Goal: Obtain resource: Download file/media

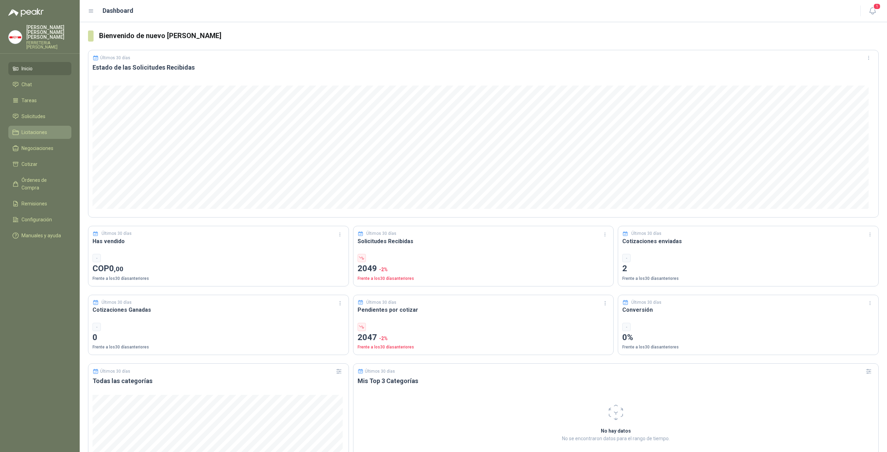
click at [39, 128] on span "Licitaciones" at bounding box center [34, 132] width 26 height 8
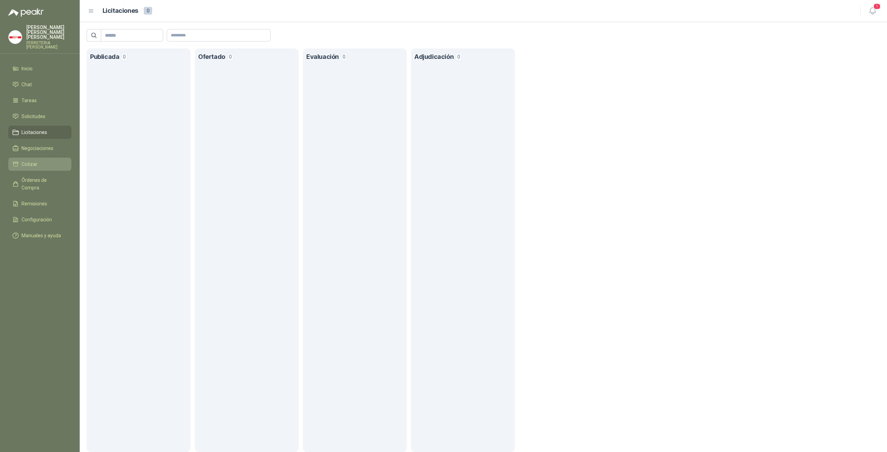
click at [21, 160] on li "Cotizar" at bounding box center [39, 164] width 55 height 8
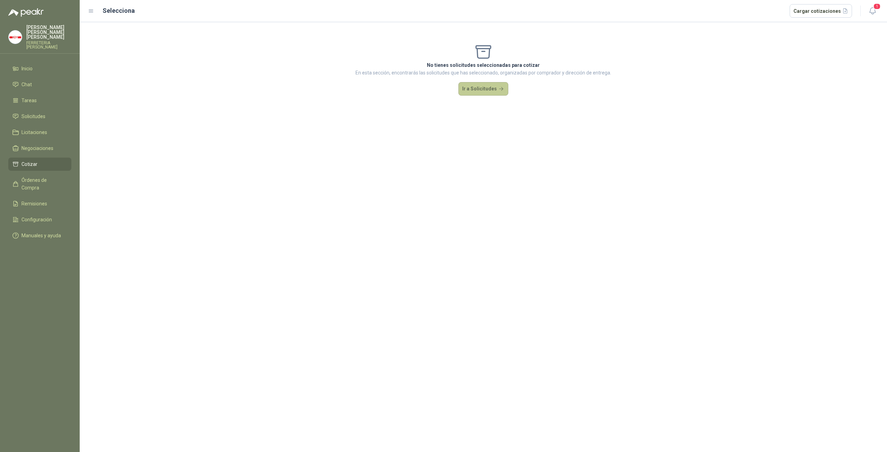
click at [483, 92] on button "Ir a Solicitudes" at bounding box center [483, 89] width 50 height 14
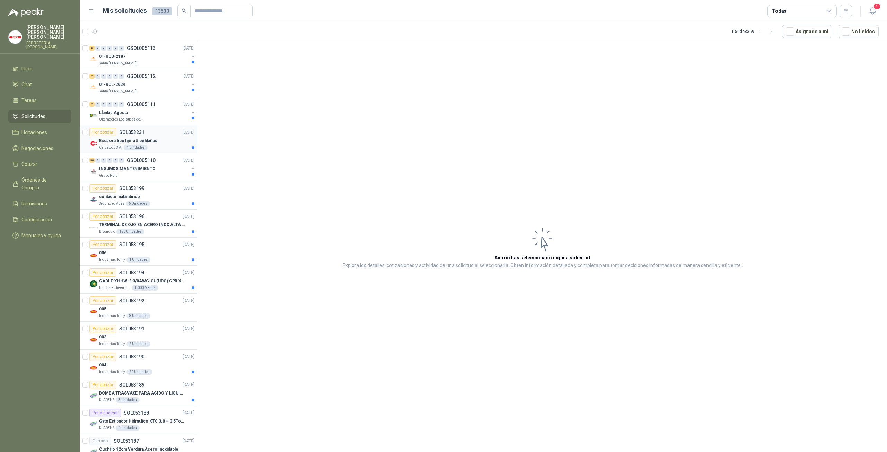
click at [142, 135] on div "Por cotizar SOL053231" at bounding box center [116, 132] width 55 height 8
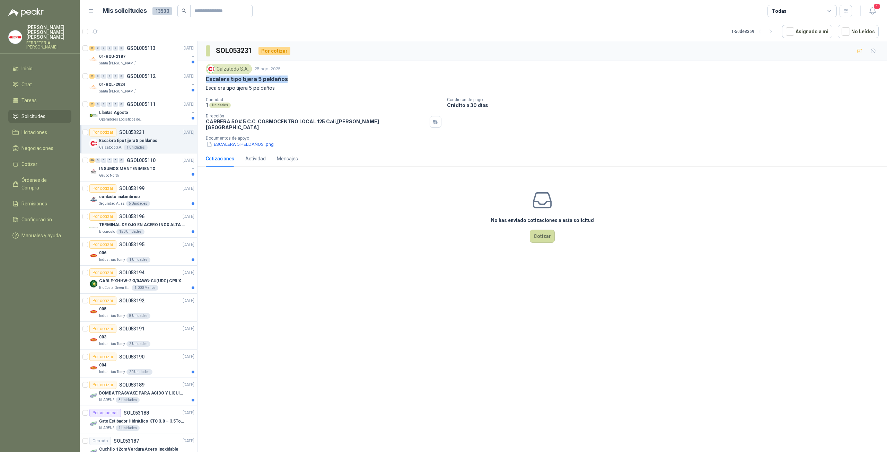
drag, startPoint x: 206, startPoint y: 80, endPoint x: 287, endPoint y: 82, distance: 80.7
click at [287, 82] on div "Escalera tipo tijera 5 peldaños" at bounding box center [542, 79] width 673 height 7
copy p "Escalera tipo tijera 5 peldaños"
click at [246, 141] on button "ESCALERA 5 PELDAÑOS .png" at bounding box center [240, 144] width 69 height 7
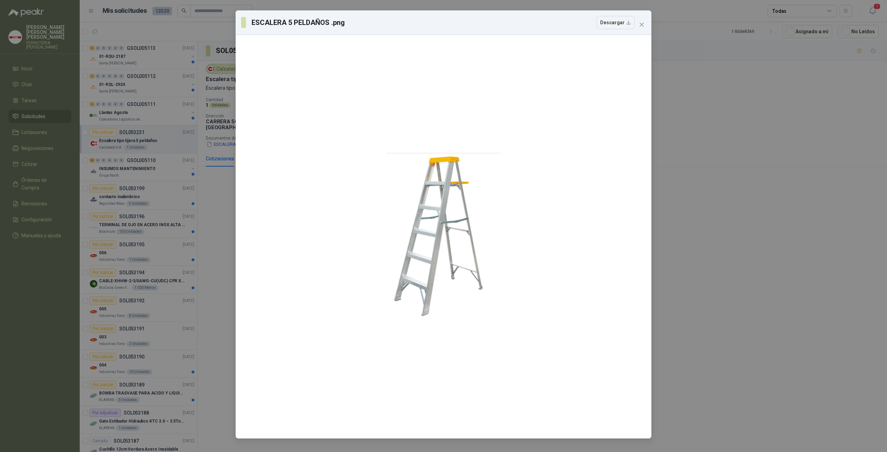
click at [671, 138] on div "ESCALERA 5 PELDAÑOS .png Descargar" at bounding box center [443, 226] width 887 height 452
